Goal: Task Accomplishment & Management: Complete application form

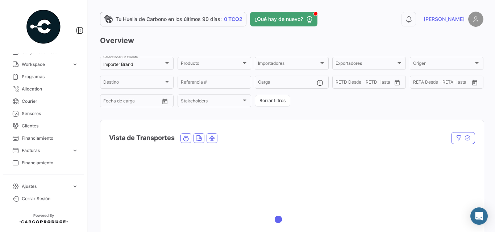
scroll to position [145, 0]
click at [66, 126] on link "Business expand_more" at bounding box center [43, 127] width 75 height 12
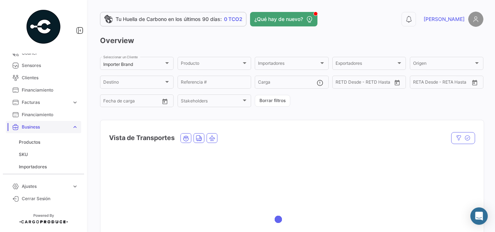
scroll to position [217, 0]
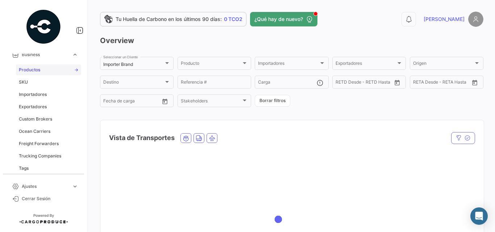
click at [32, 71] on span "Productos" at bounding box center [29, 70] width 21 height 7
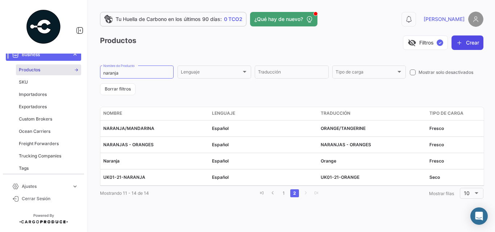
click at [461, 43] on icon "button" at bounding box center [459, 42] width 7 height 7
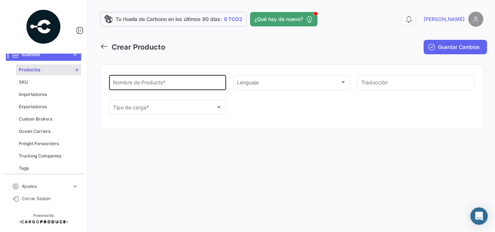
click at [167, 84] on input "Nombre de Producto *" at bounding box center [167, 84] width 109 height 6
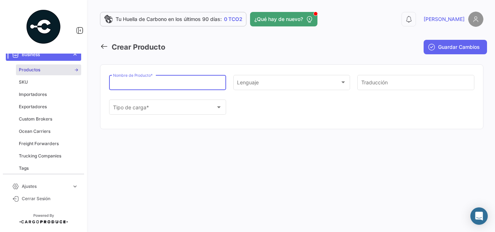
paste input "FROZEN HEAD ON SHELL ON RAW VANNAMEI SHRIMP"
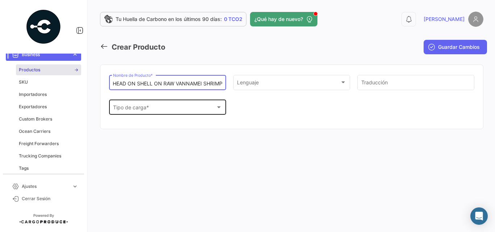
type input "FROZEN HEAD ON SHELL ON RAW VANNAMEI SHRIMP"
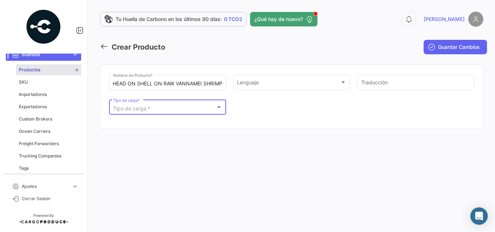
click at [193, 110] on div "Tipo de carga *" at bounding box center [164, 109] width 103 height 6
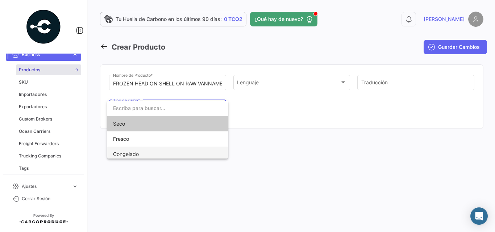
click at [131, 155] on span "Congelado" at bounding box center [126, 154] width 26 height 6
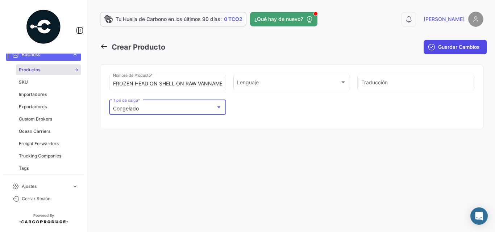
click at [462, 50] on span "Guardar Cambios" at bounding box center [459, 46] width 42 height 7
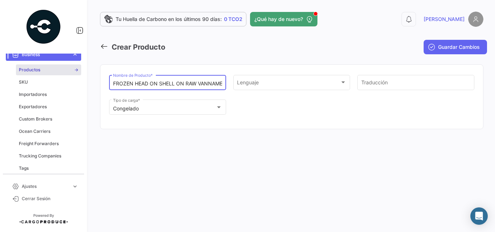
click at [172, 85] on input "FROZEN HEAD ON SHELL ON RAW VANNAMEI SHRIMP" at bounding box center [167, 84] width 109 height 6
click at [103, 45] on icon at bounding box center [104, 46] width 8 height 8
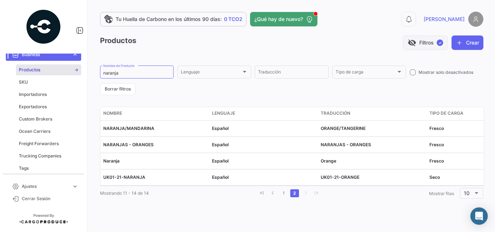
click at [430, 45] on button "visibility_off Filtros ✓" at bounding box center [425, 42] width 45 height 14
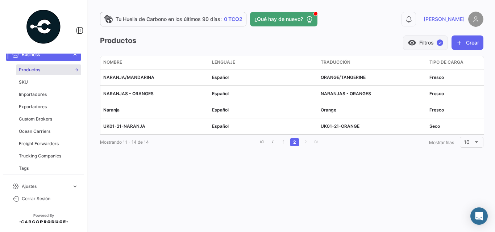
click at [430, 45] on button "visibility Filtros ✓" at bounding box center [425, 42] width 45 height 14
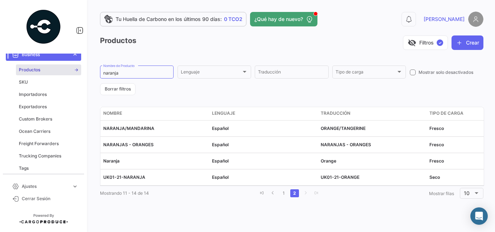
click at [63, 58] on link "Business expand_more" at bounding box center [43, 55] width 75 height 12
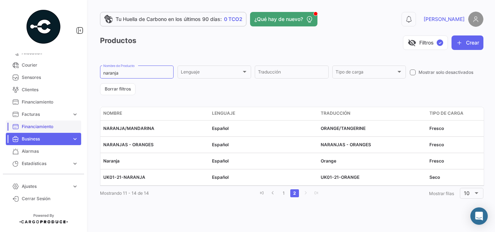
scroll to position [181, 0]
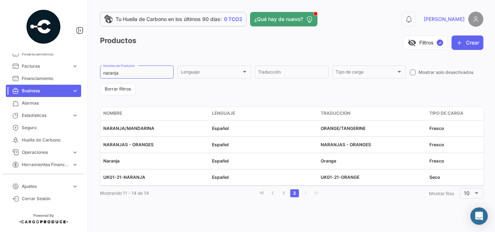
click at [64, 89] on span "Business" at bounding box center [45, 91] width 47 height 7
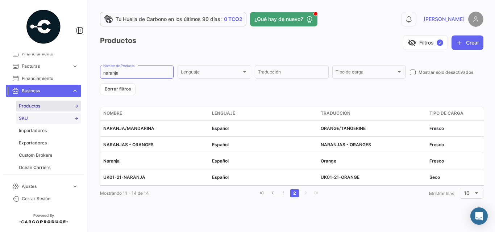
click at [27, 120] on span "SKU" at bounding box center [23, 118] width 9 height 7
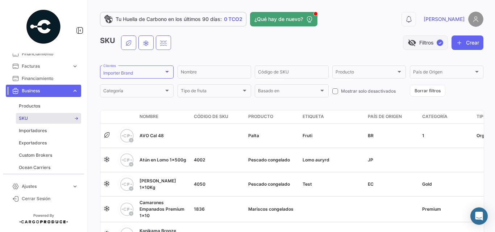
click at [442, 47] on button "visibility_off Filtros ✓" at bounding box center [425, 42] width 45 height 14
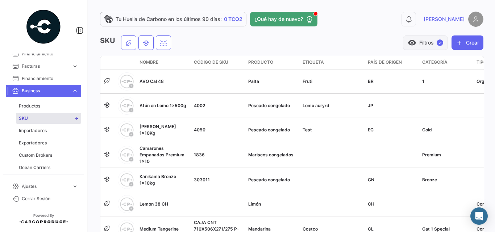
click at [438, 44] on span "✓" at bounding box center [439, 42] width 7 height 7
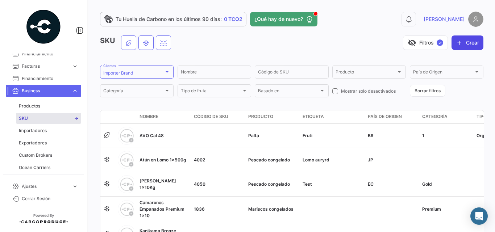
click at [460, 41] on button "Crear" at bounding box center [467, 42] width 32 height 14
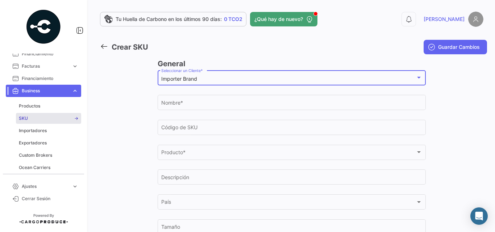
click at [206, 79] on div "Importer Brand" at bounding box center [288, 79] width 254 height 6
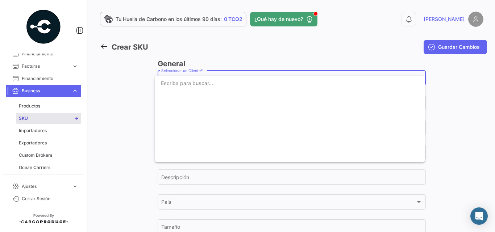
scroll to position [1299, 0]
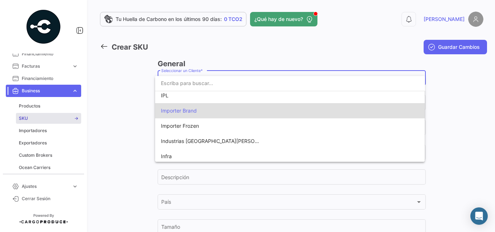
click at [206, 79] on input "dropdown search" at bounding box center [290, 83] width 270 height 15
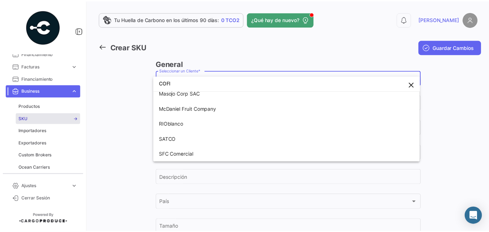
scroll to position [0, 0]
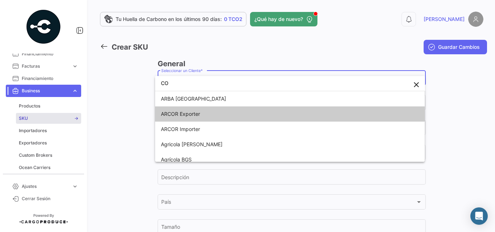
type input "C"
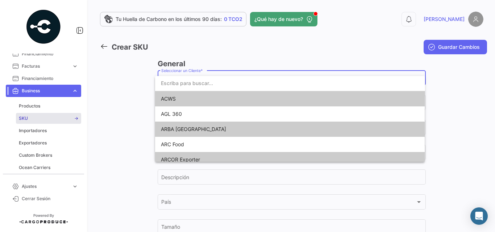
click at [30, 202] on div at bounding box center [247, 116] width 495 height 232
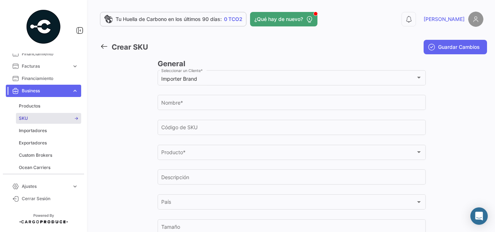
click at [30, 202] on link "Cerrar Sesión" at bounding box center [43, 199] width 75 height 12
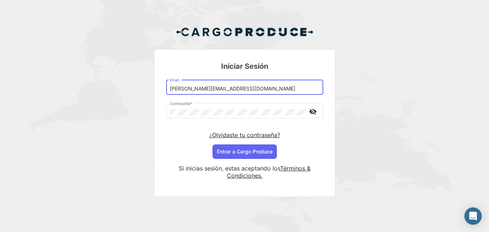
click at [190, 89] on input "[PERSON_NAME][EMAIL_ADDRESS][DOMAIN_NAME]" at bounding box center [245, 89] width 150 height 6
click at [193, 89] on input "[PERSON_NAME][EMAIL_ADDRESS][DOMAIN_NAME]" at bounding box center [245, 89] width 150 height 6
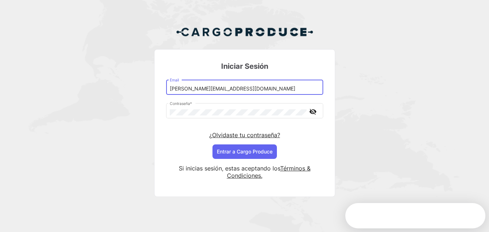
type input "[PERSON_NAME][EMAIL_ADDRESS][DOMAIN_NAME]"
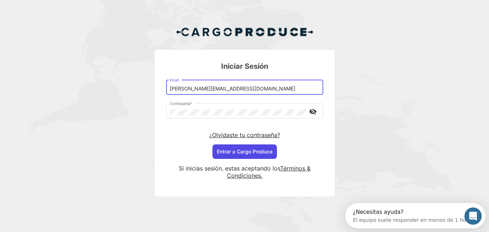
click at [252, 151] on button "Entrar a Cargo Produce" at bounding box center [245, 151] width 64 height 14
